Goal: Contribute content

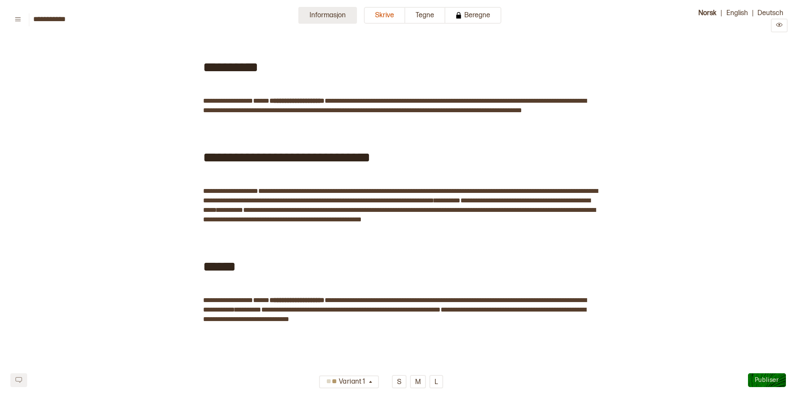
click at [314, 16] on button "Informasjon" at bounding box center [327, 15] width 59 height 17
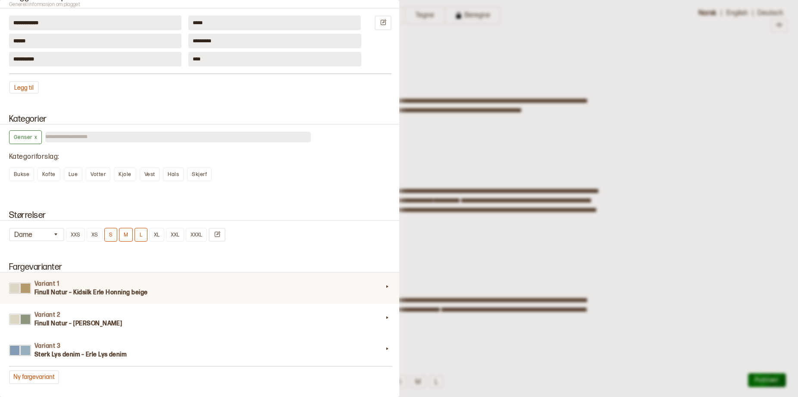
scroll to position [604, 0]
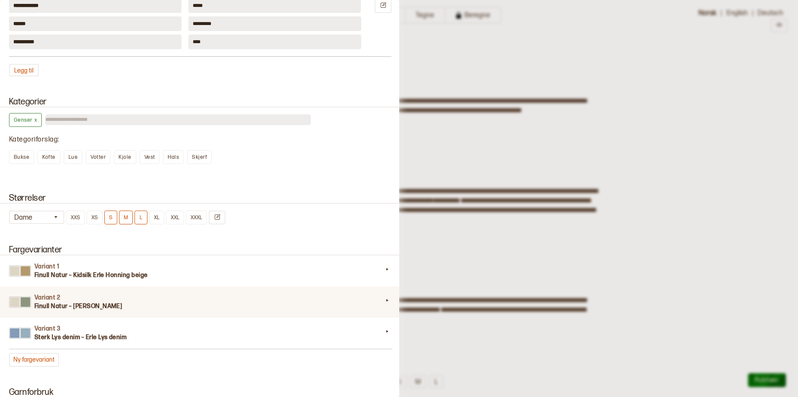
click at [44, 317] on div "Variant 2 Finull Natur – [PERSON_NAME]" at bounding box center [200, 301] width 403 height 31
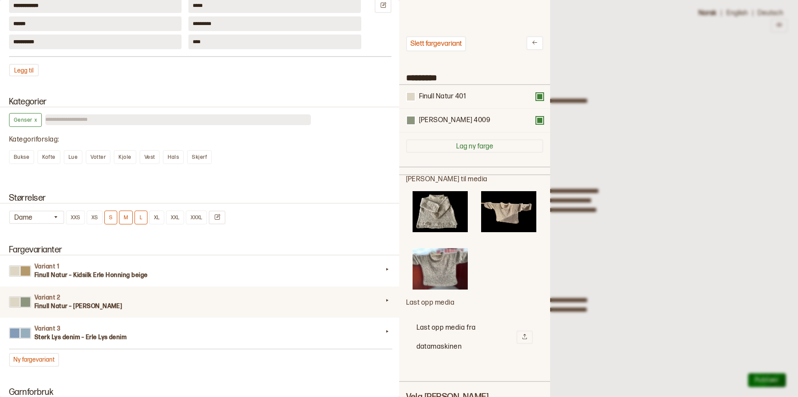
scroll to position [252, 138]
click at [522, 339] on icon at bounding box center [525, 336] width 6 height 6
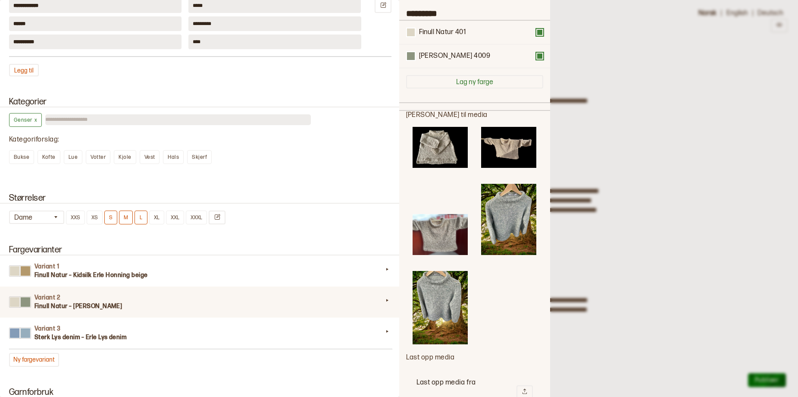
scroll to position [129, 0]
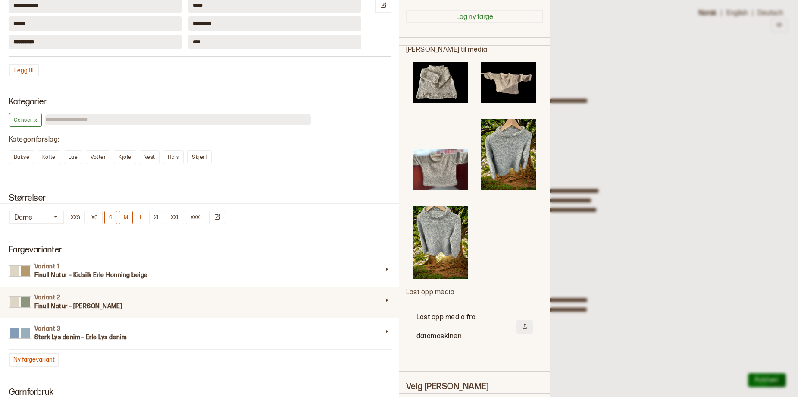
click at [522, 329] on icon at bounding box center [525, 326] width 6 height 6
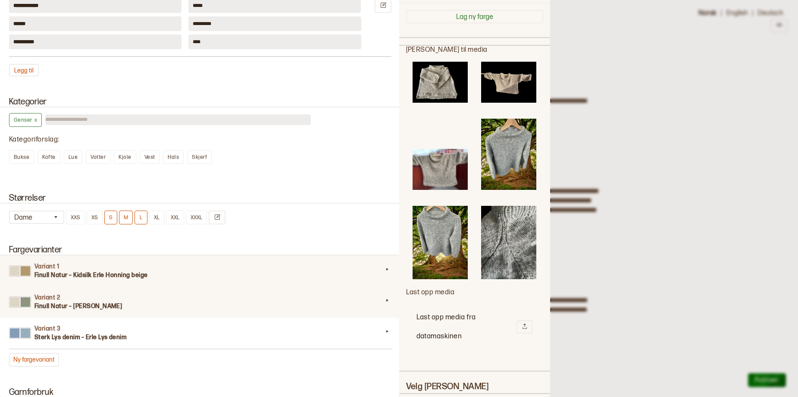
click at [100, 286] on div "Variant 1 Finull Natur – Kidsilk [PERSON_NAME] beige" at bounding box center [200, 270] width 403 height 31
type input "*********"
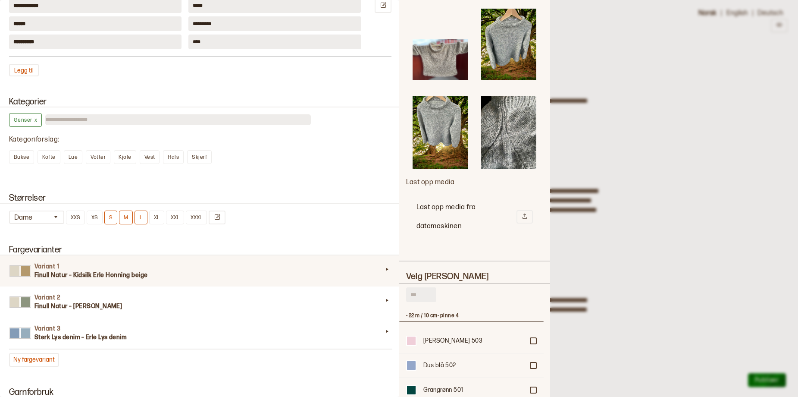
scroll to position [368, 0]
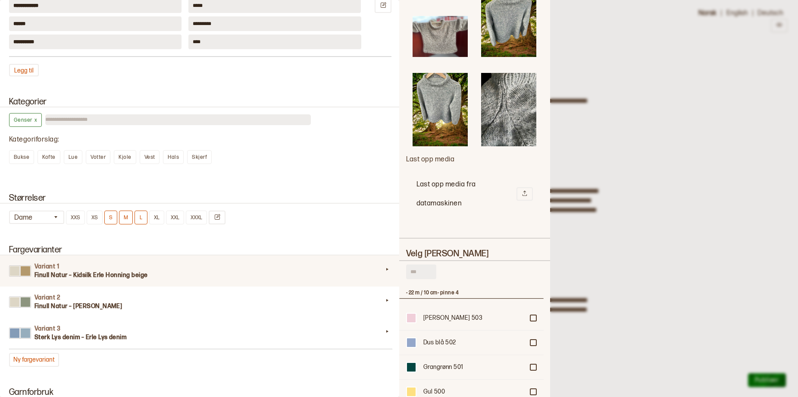
click at [427, 279] on input "text" at bounding box center [421, 271] width 30 height 15
type input "*"
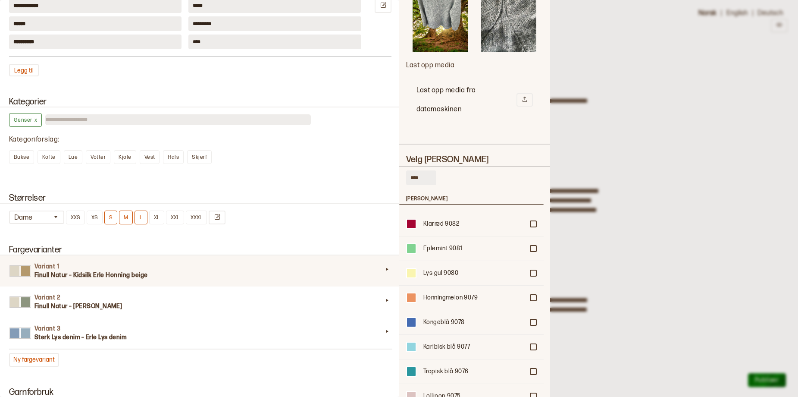
scroll to position [443, 0]
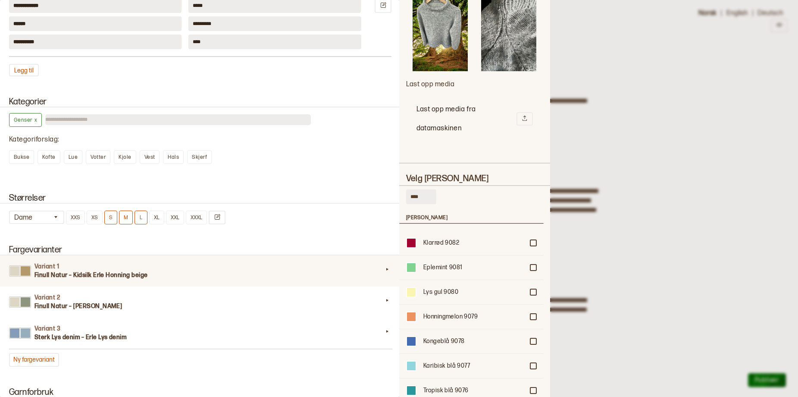
click at [413, 204] on input "****" at bounding box center [421, 196] width 30 height 15
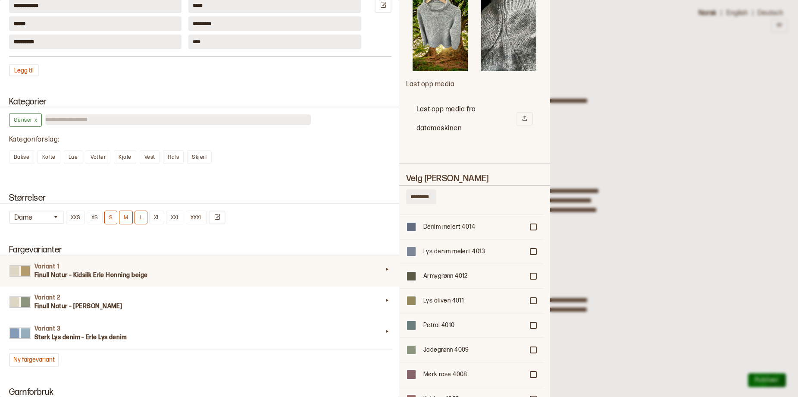
scroll to position [903, 0]
type input "*********"
click at [531, 350] on div at bounding box center [533, 347] width 5 height 5
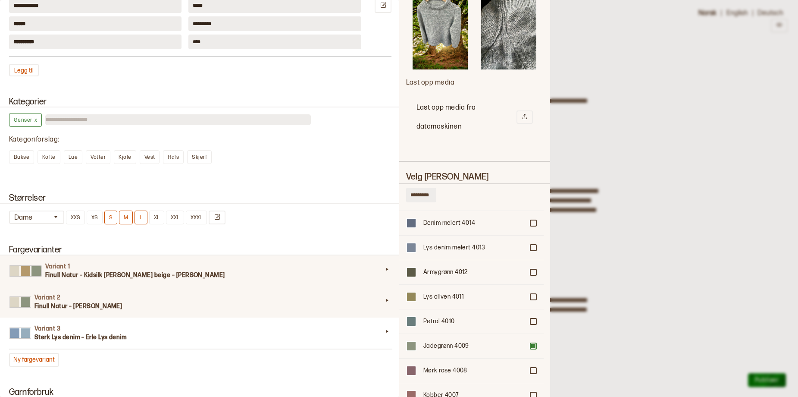
click at [123, 317] on div "Variant 2 Finull Natur – [PERSON_NAME]" at bounding box center [200, 301] width 403 height 31
type input "*********"
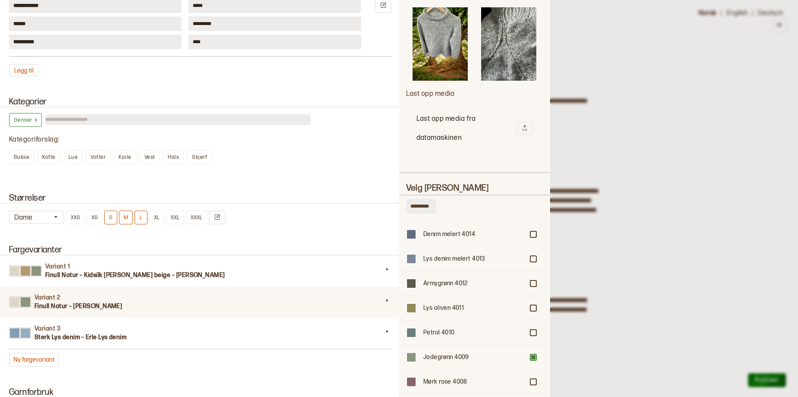
drag, startPoint x: 410, startPoint y: 209, endPoint x: 460, endPoint y: 211, distance: 50.5
click at [460, 211] on div "*********" at bounding box center [474, 208] width 137 height 18
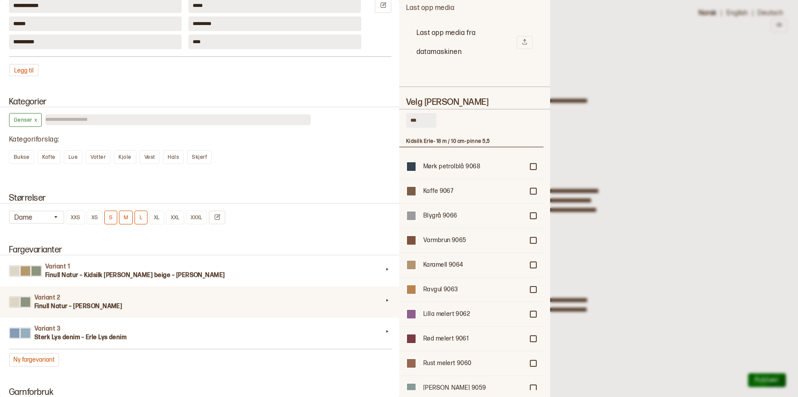
scroll to position [418, 0]
type input "***"
click at [531, 264] on div at bounding box center [533, 264] width 5 height 5
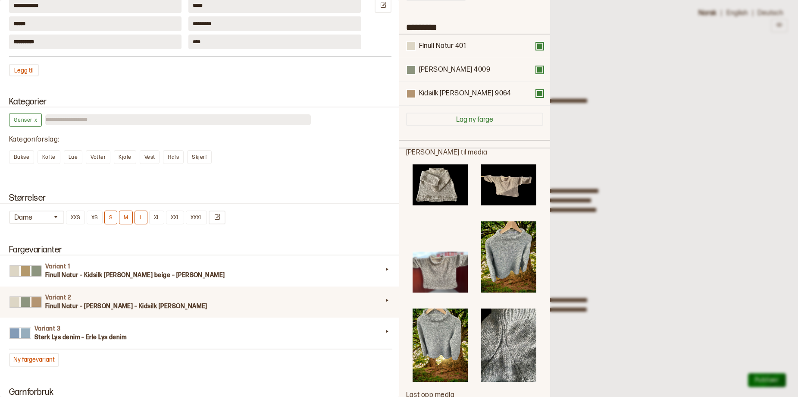
scroll to position [12, 0]
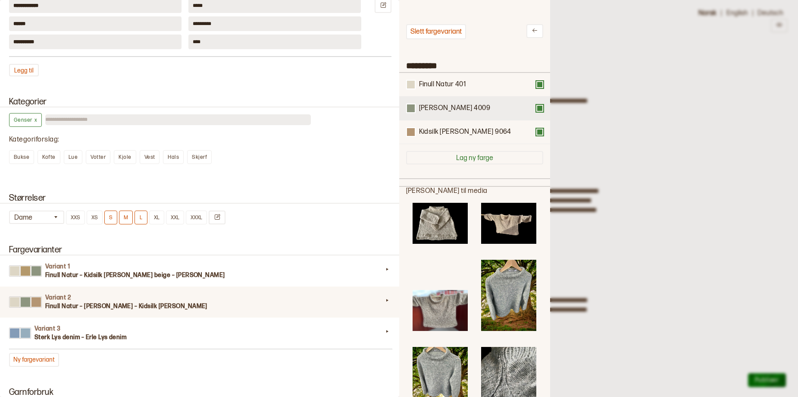
click at [536, 112] on button at bounding box center [539, 108] width 7 height 7
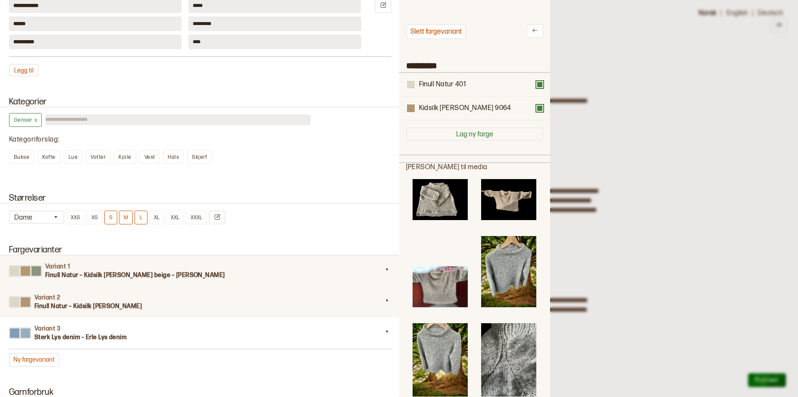
click at [106, 271] on h4 "Variant 1" at bounding box center [214, 266] width 338 height 9
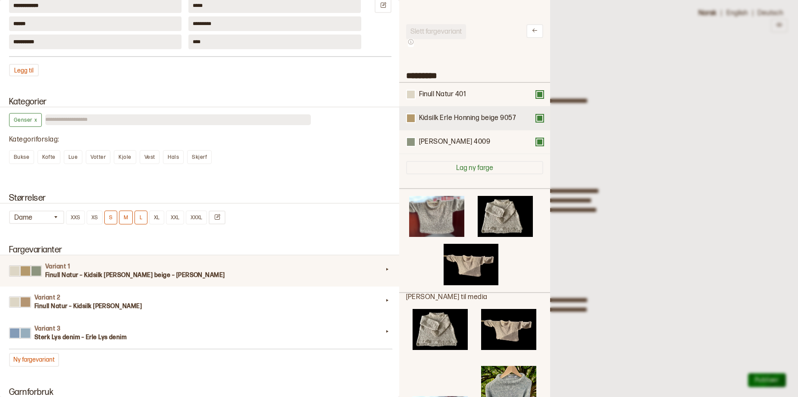
click at [537, 122] on button at bounding box center [539, 118] width 7 height 7
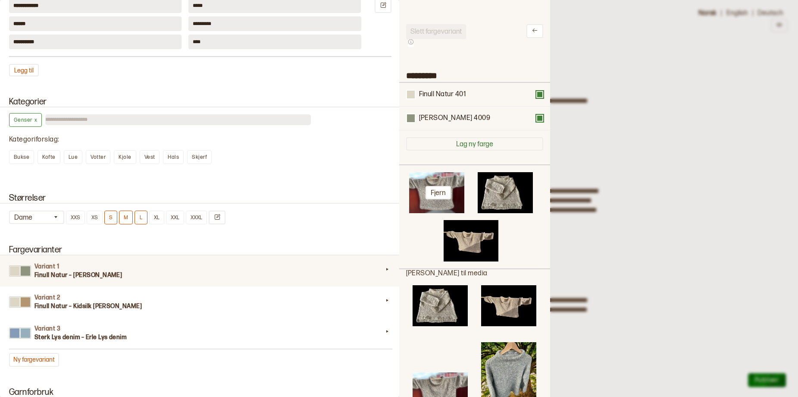
drag, startPoint x: 435, startPoint y: 203, endPoint x: 419, endPoint y: 210, distance: 17.2
click at [436, 199] on button "Fjern" at bounding box center [438, 192] width 25 height 13
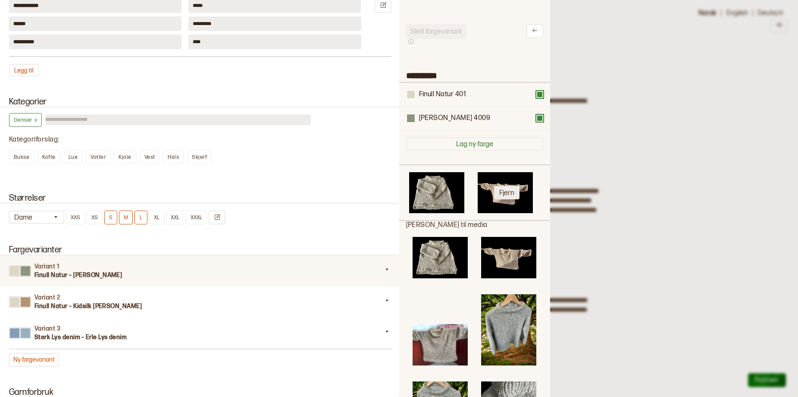
click at [502, 199] on button "Fjern" at bounding box center [506, 192] width 25 height 13
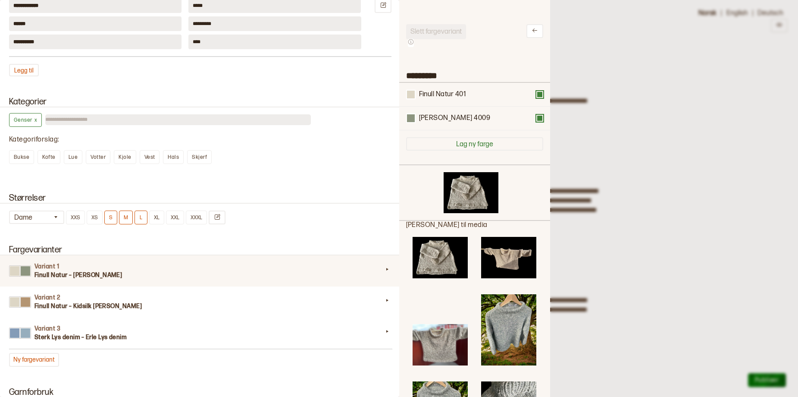
click at [0, 0] on button "Fjern" at bounding box center [0, 0] width 0 height 0
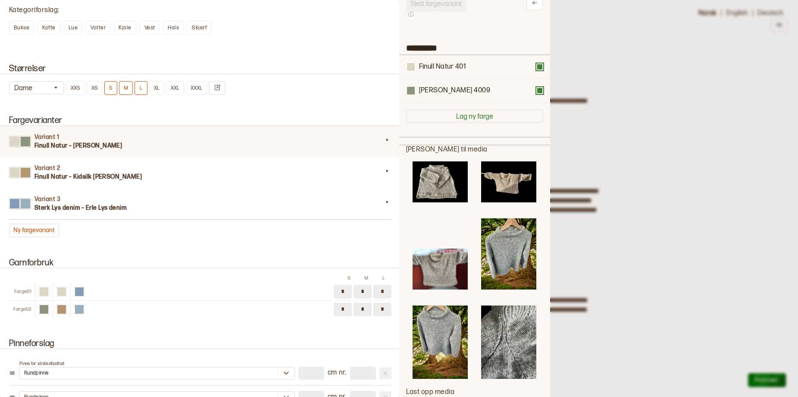
scroll to position [55, 0]
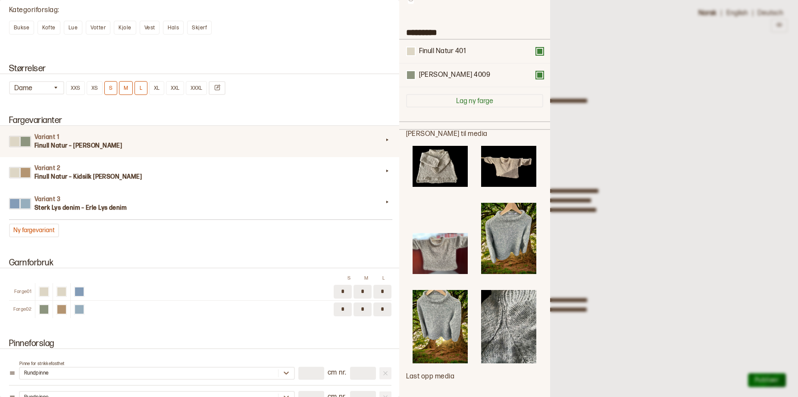
click at [433, 313] on img at bounding box center [440, 326] width 55 height 73
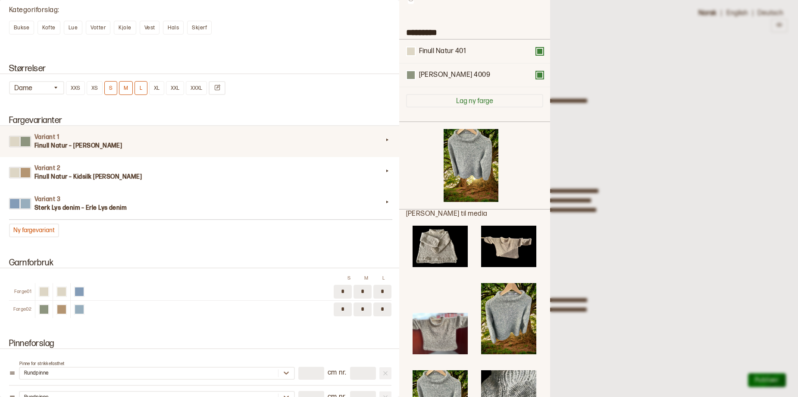
drag, startPoint x: 499, startPoint y: 389, endPoint x: 582, endPoint y: 352, distance: 90.3
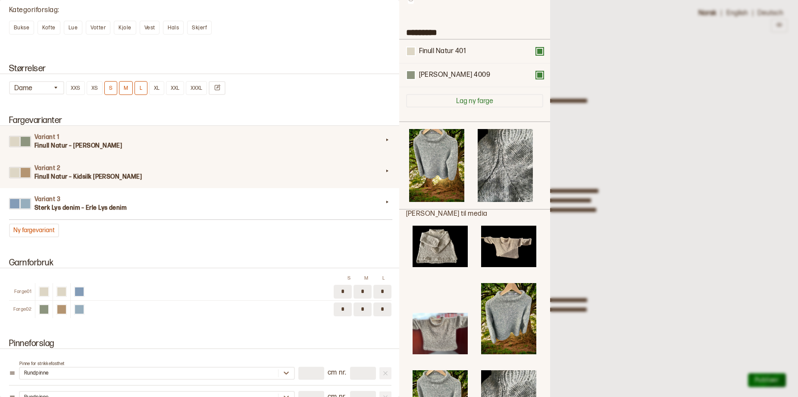
click at [117, 181] on h3 "Finull Natur – Kidsilk [PERSON_NAME]" at bounding box center [208, 176] width 348 height 9
type input "*********"
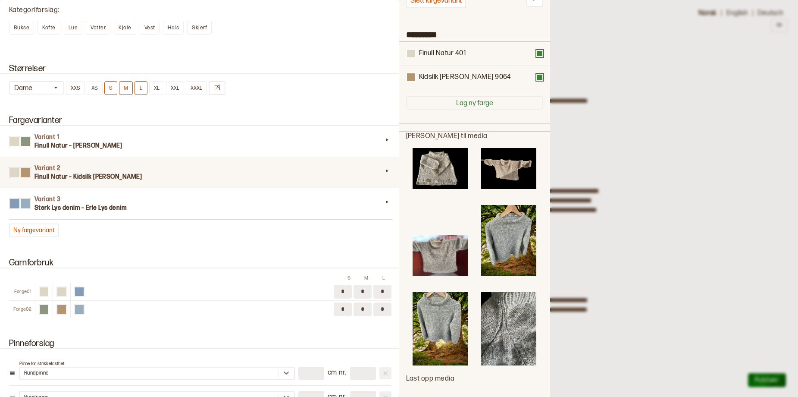
click at [442, 178] on img at bounding box center [440, 168] width 55 height 41
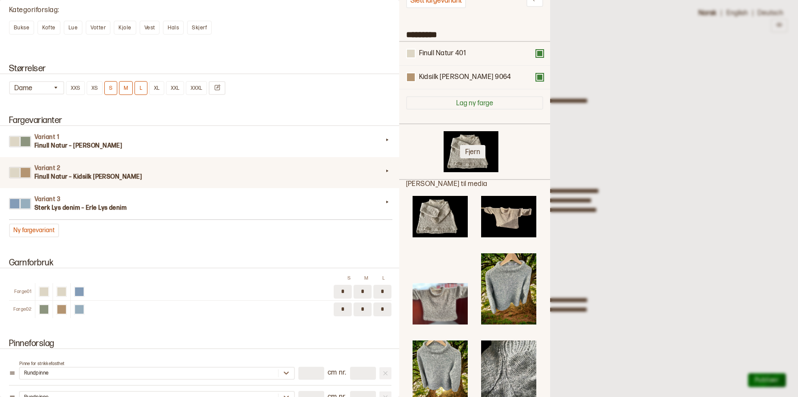
click at [465, 158] on button "Fjern" at bounding box center [472, 151] width 25 height 13
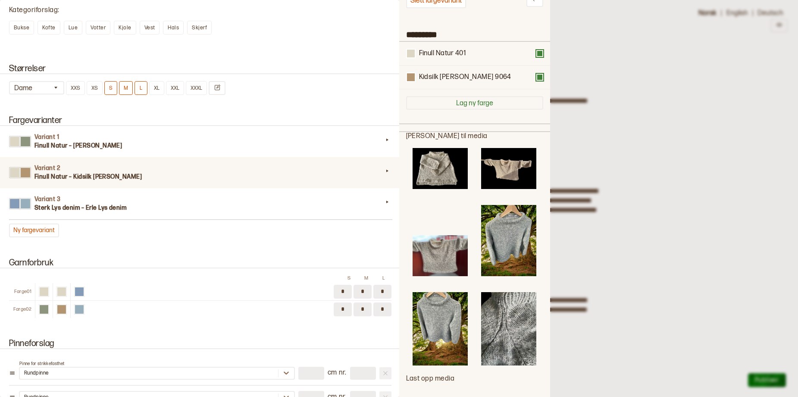
click at [508, 176] on img at bounding box center [508, 168] width 55 height 41
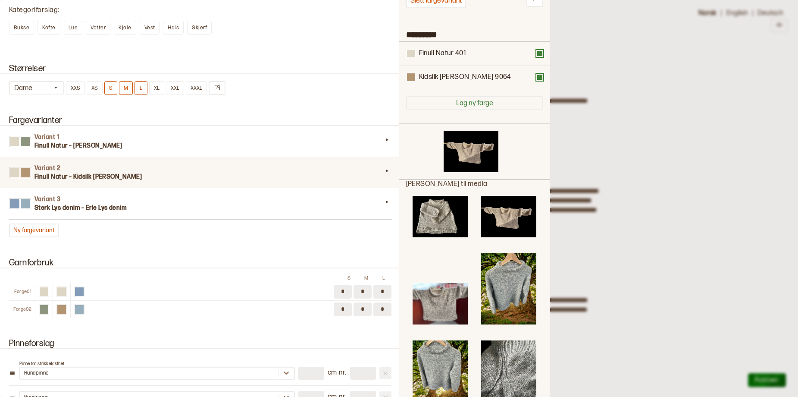
click at [442, 226] on img at bounding box center [440, 216] width 55 height 41
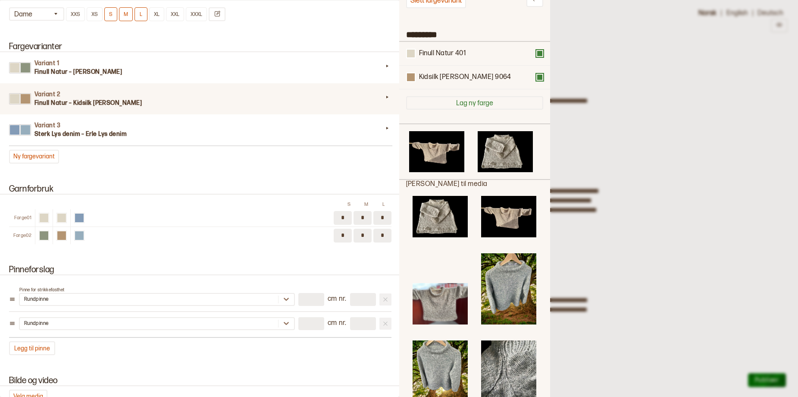
scroll to position [819, 0]
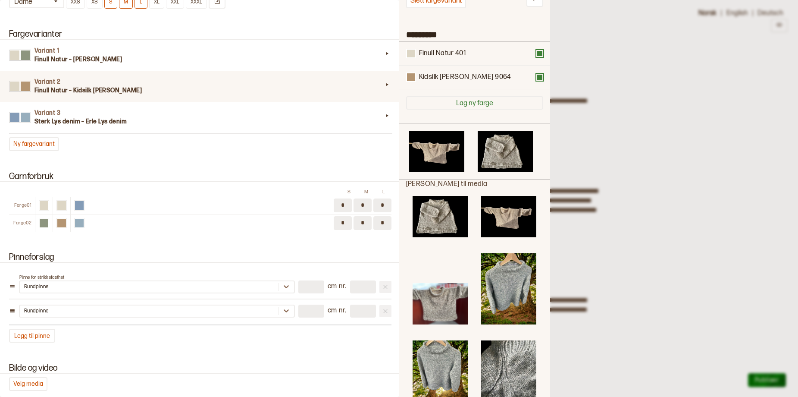
click at [743, 123] on div at bounding box center [399, 198] width 798 height 397
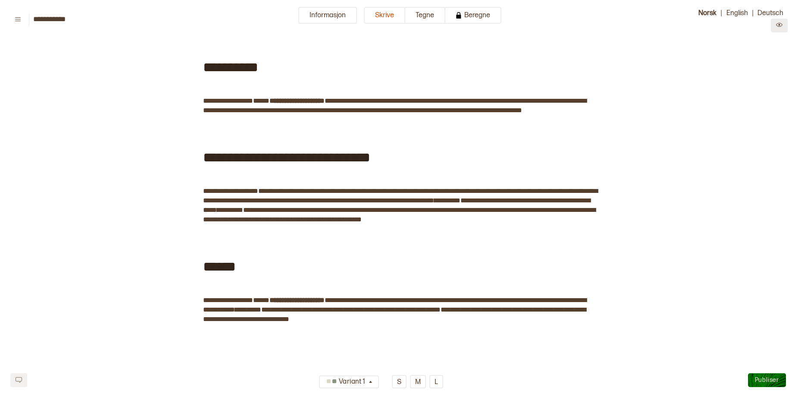
click at [775, 30] on button at bounding box center [779, 26] width 17 height 14
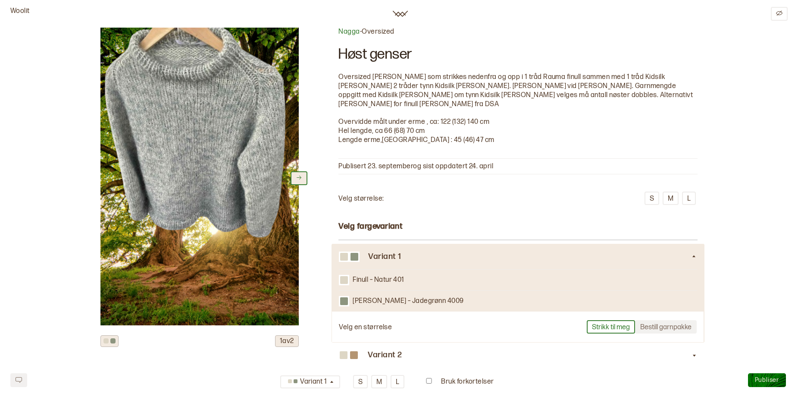
click at [296, 178] on button at bounding box center [299, 178] width 17 height 14
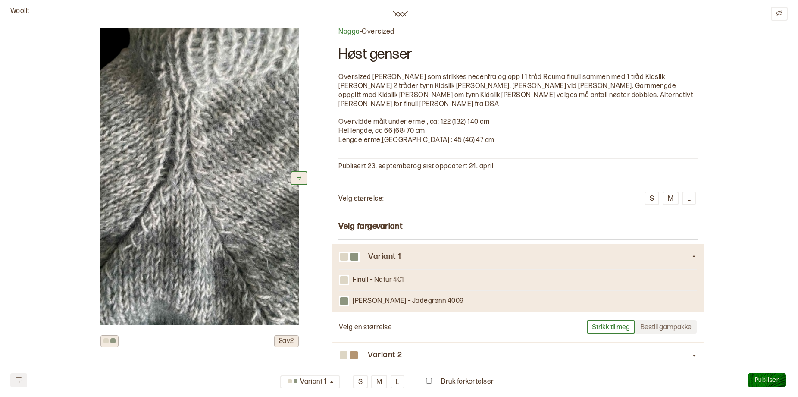
click at [296, 181] on icon at bounding box center [299, 177] width 6 height 6
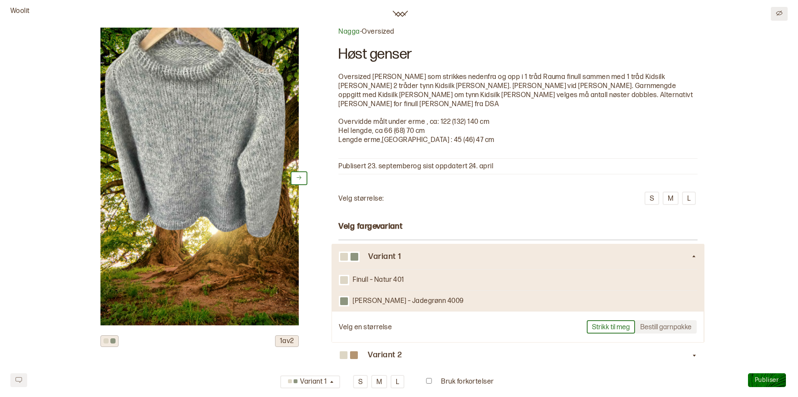
click at [782, 16] on icon "Edit" at bounding box center [779, 13] width 6 height 6
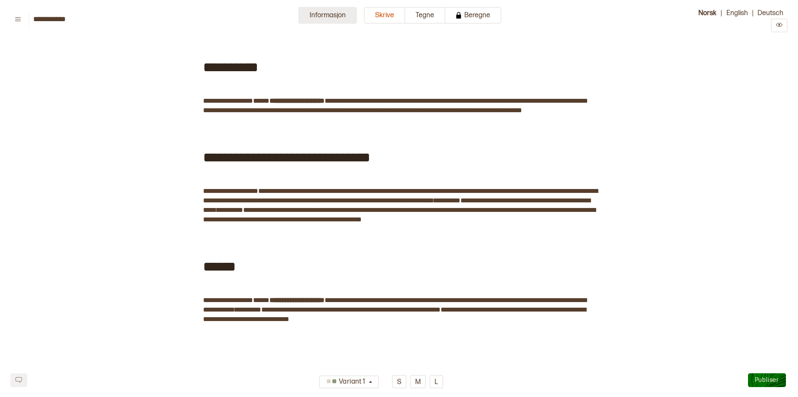
click at [302, 21] on button "Informasjon" at bounding box center [327, 15] width 59 height 17
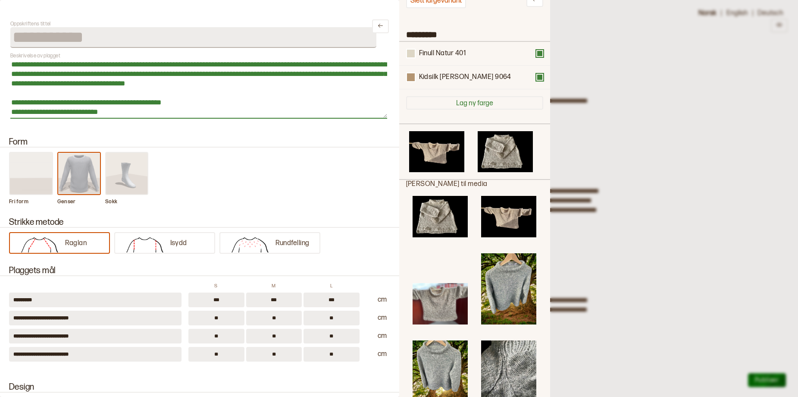
drag, startPoint x: 58, startPoint y: 75, endPoint x: 26, endPoint y: 74, distance: 31.9
click at [26, 74] on textarea "**********" at bounding box center [198, 89] width 377 height 60
type textarea "**********"
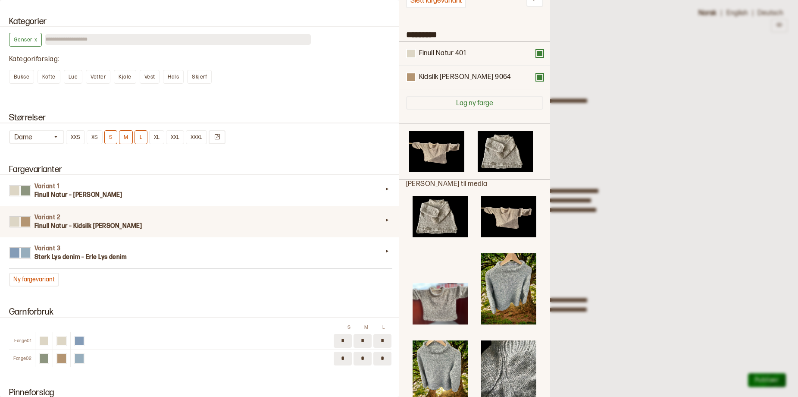
scroll to position [690, 0]
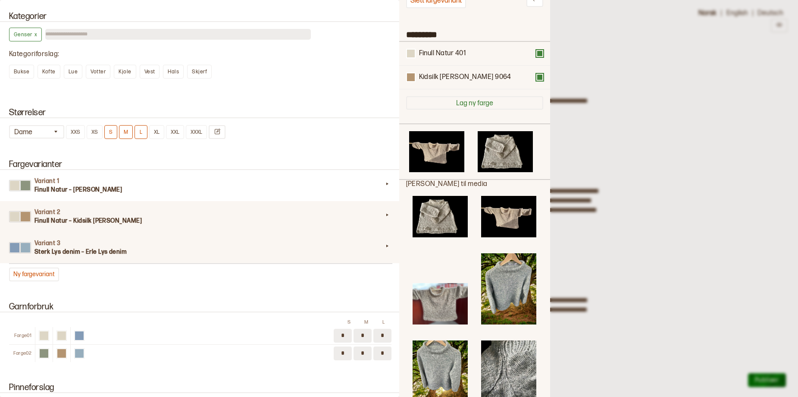
click at [117, 256] on h3 "Sterk Lys denim – Erle Lys denim" at bounding box center [208, 252] width 348 height 9
type input "*********"
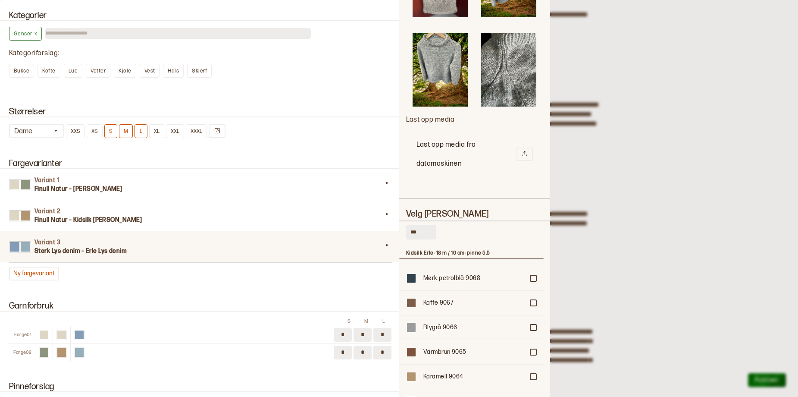
scroll to position [689, 0]
click at [422, 235] on input "***" at bounding box center [421, 232] width 30 height 15
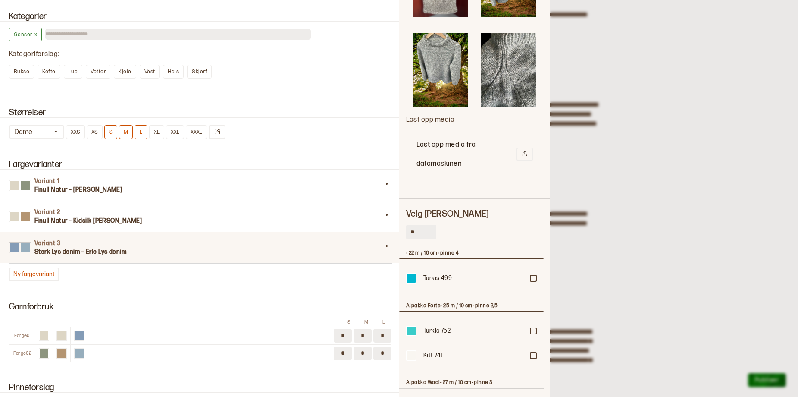
type input "*"
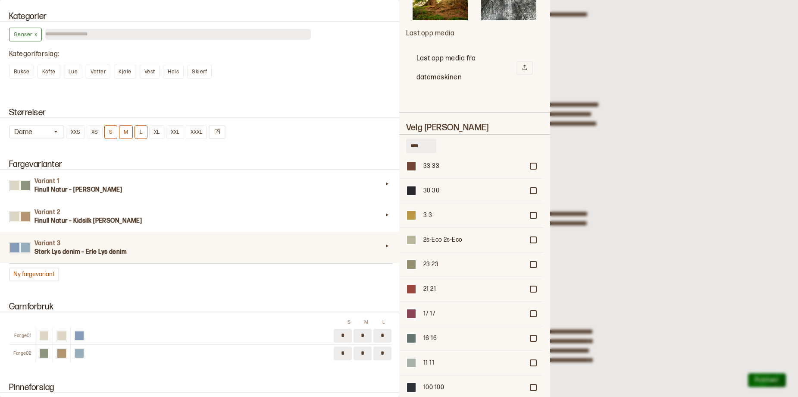
scroll to position [561, 0]
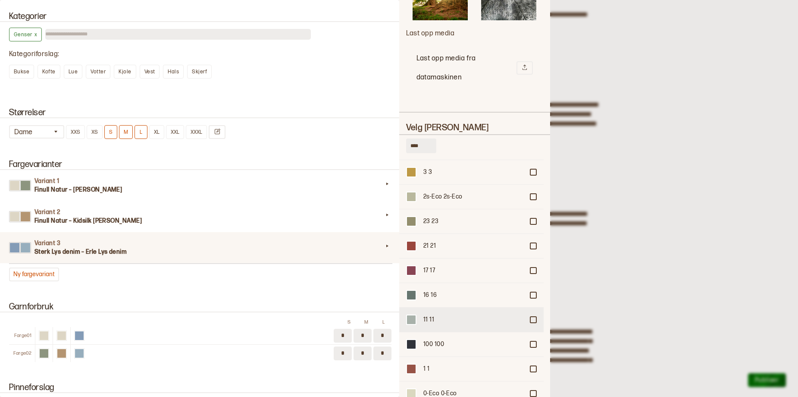
click at [531, 322] on div at bounding box center [533, 319] width 5 height 5
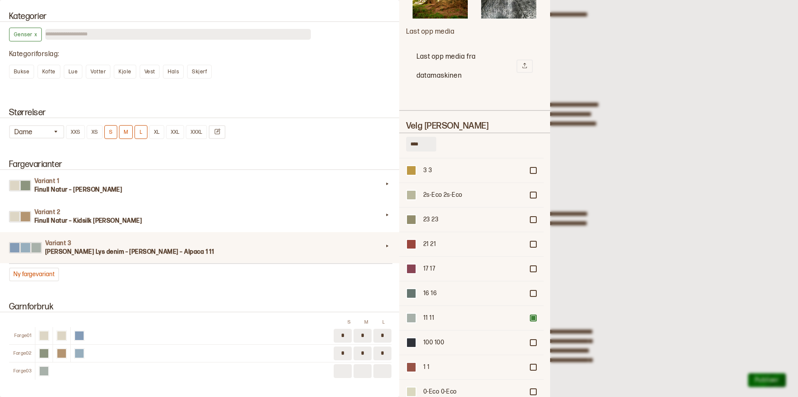
click at [428, 149] on input "****" at bounding box center [421, 144] width 30 height 15
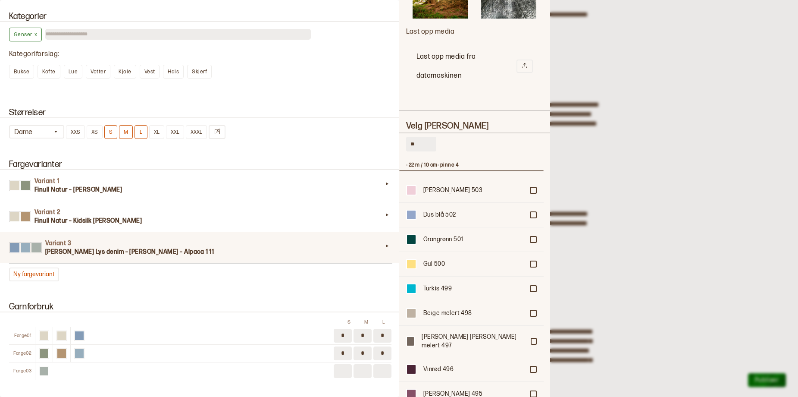
type input "*"
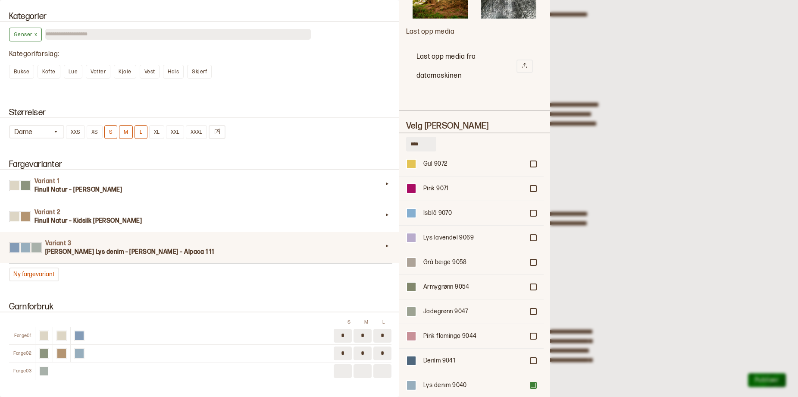
scroll to position [302, 0]
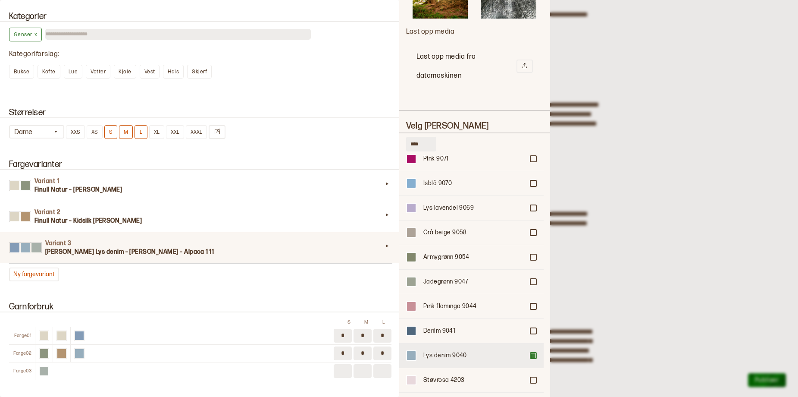
type input "****"
click at [531, 358] on div at bounding box center [533, 355] width 5 height 5
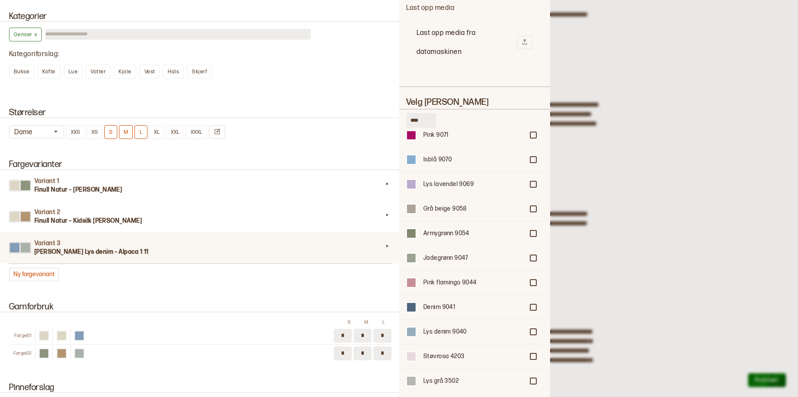
scroll to position [388, 0]
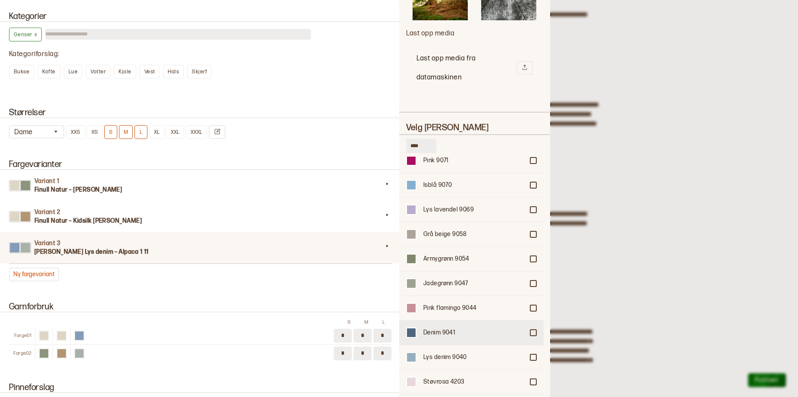
click at [527, 337] on div "Denim 9041" at bounding box center [471, 332] width 144 height 25
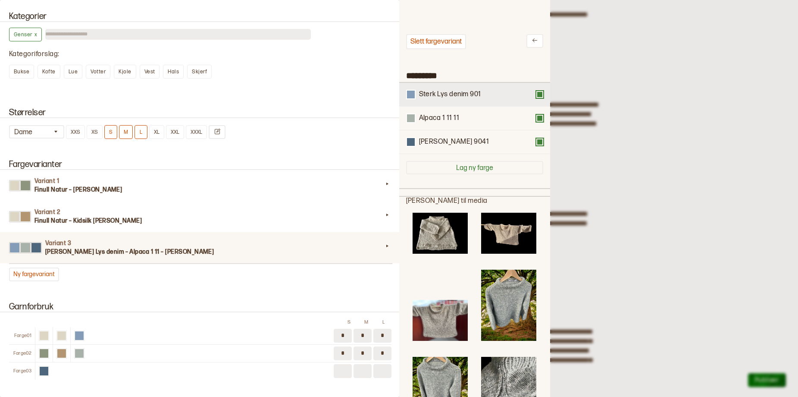
scroll to position [0, 0]
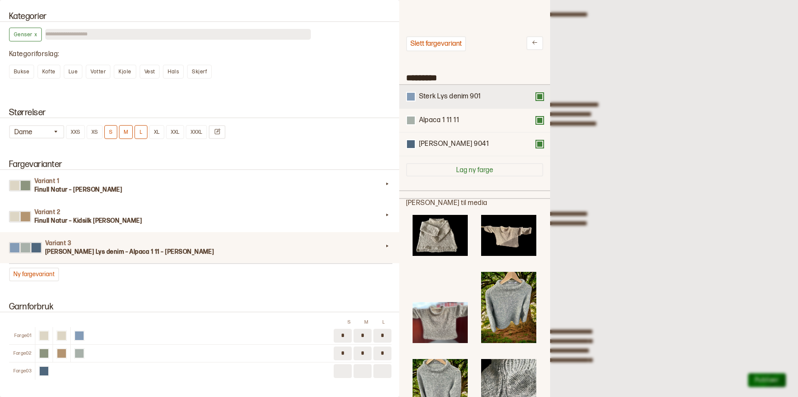
click at [536, 97] on button at bounding box center [539, 96] width 7 height 7
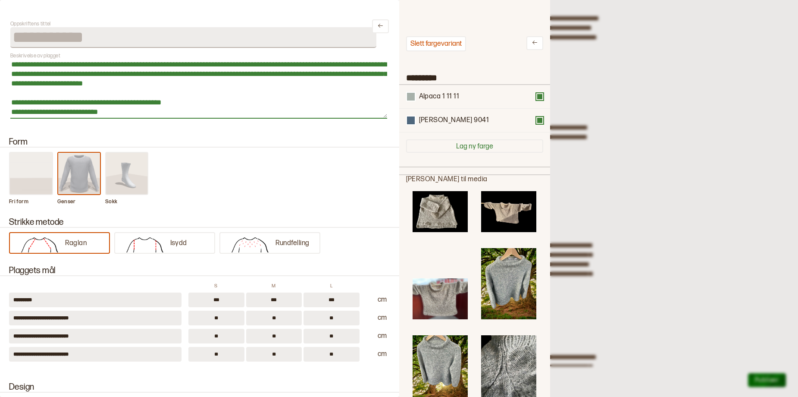
drag, startPoint x: 53, startPoint y: 85, endPoint x: 13, endPoint y: 87, distance: 40.2
click at [13, 87] on textarea "**********" at bounding box center [198, 89] width 377 height 60
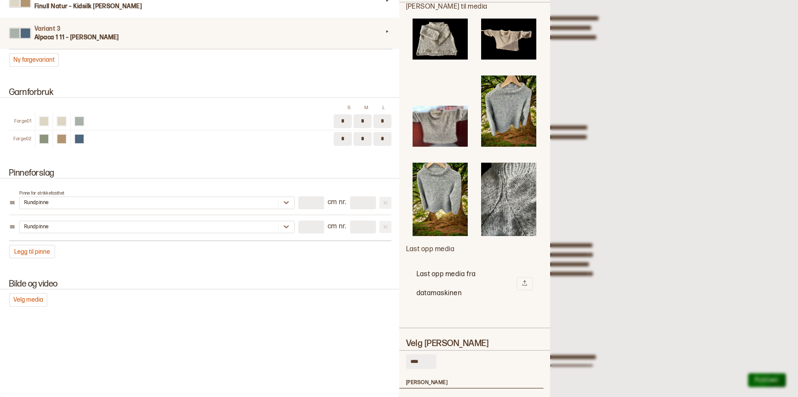
scroll to position [934, 0]
type textarea "**********"
click at [10, 304] on button "Velg media" at bounding box center [28, 300] width 38 height 14
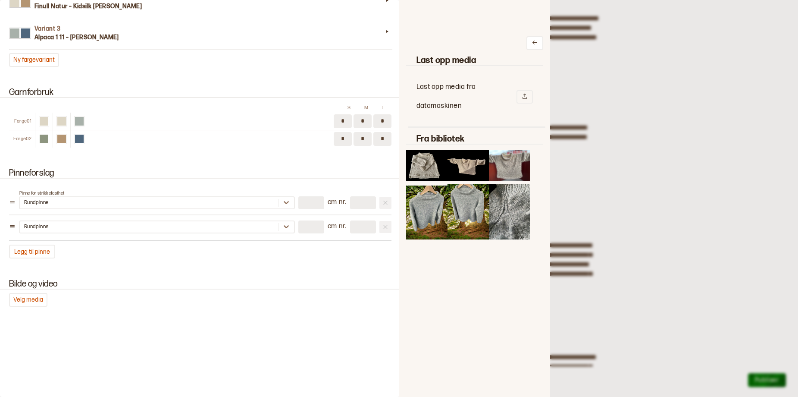
scroll to position [0, 0]
click at [512, 172] on button "Fjern" at bounding box center [510, 166] width 26 height 13
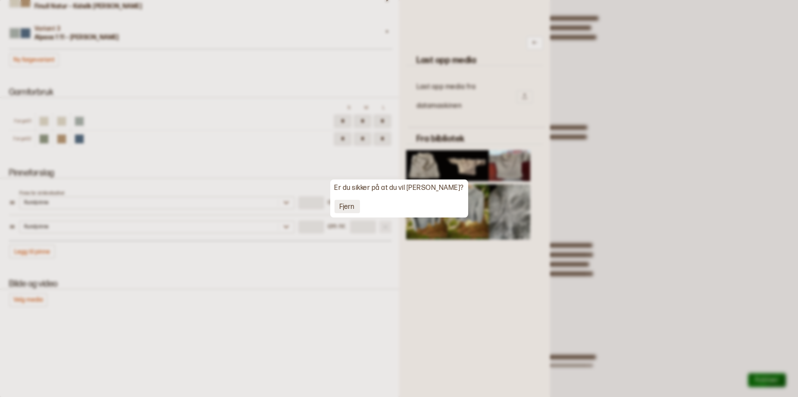
drag, startPoint x: 357, startPoint y: 210, endPoint x: 342, endPoint y: 226, distance: 22.9
click at [357, 210] on button "Fjern" at bounding box center [346, 206] width 25 height 13
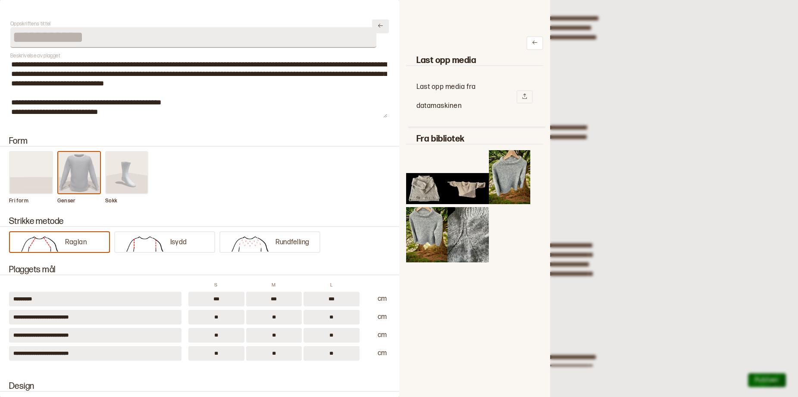
click at [377, 29] on icon "Lukk" at bounding box center [380, 25] width 6 height 6
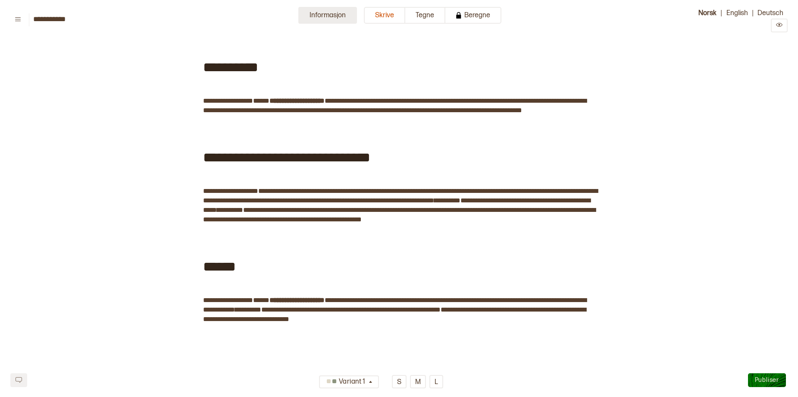
click at [316, 16] on button "Informasjon" at bounding box center [327, 15] width 59 height 17
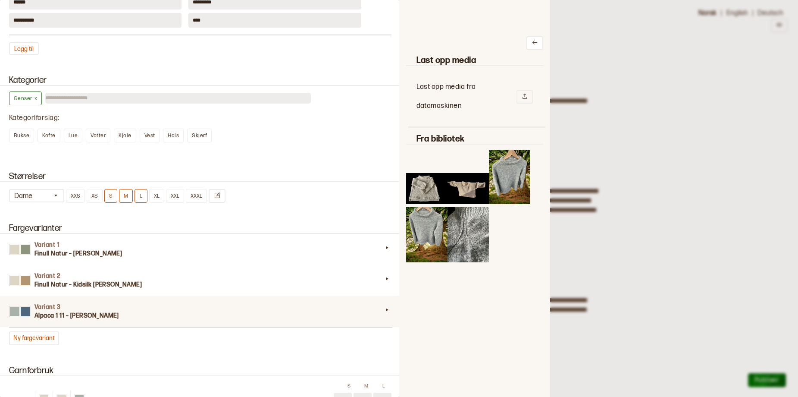
scroll to position [690, 0]
